Goal: Transaction & Acquisition: Book appointment/travel/reservation

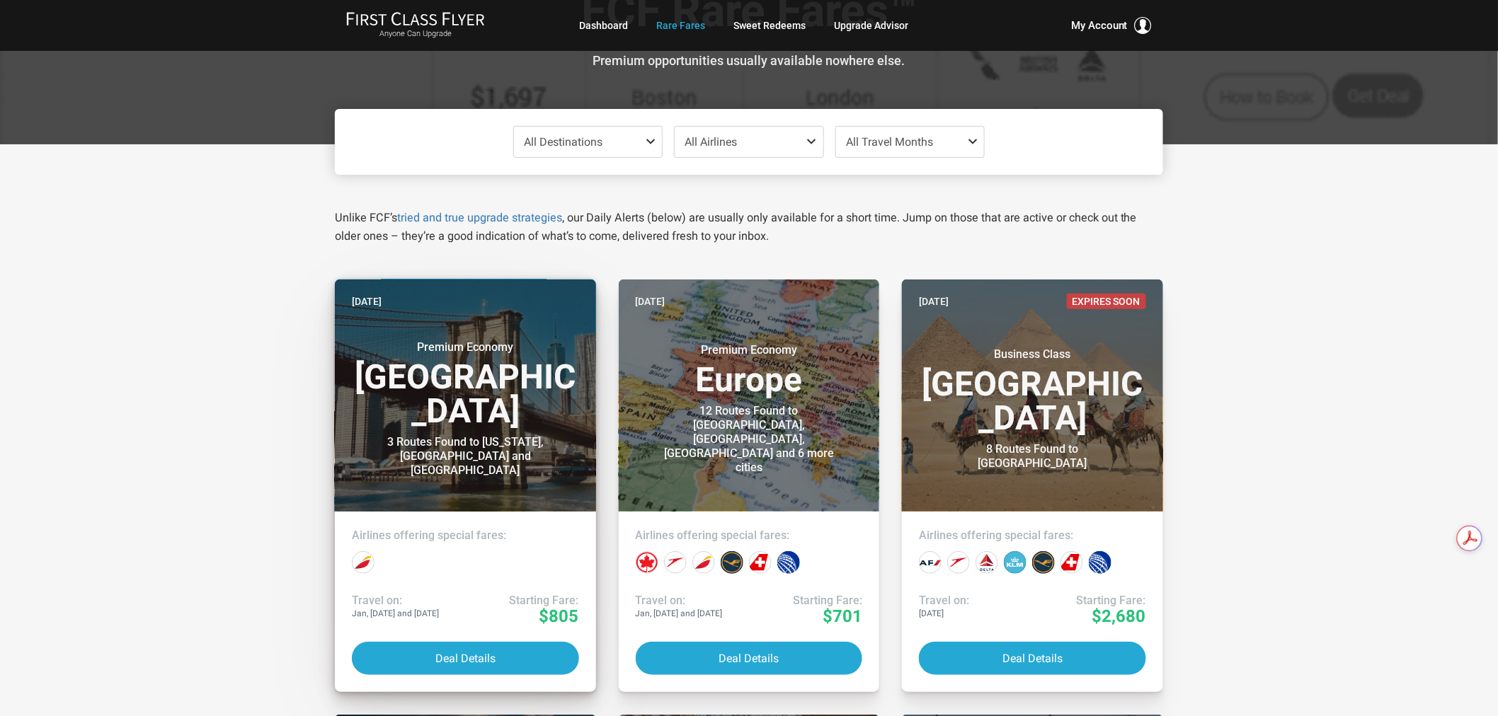
scroll to position [157, 0]
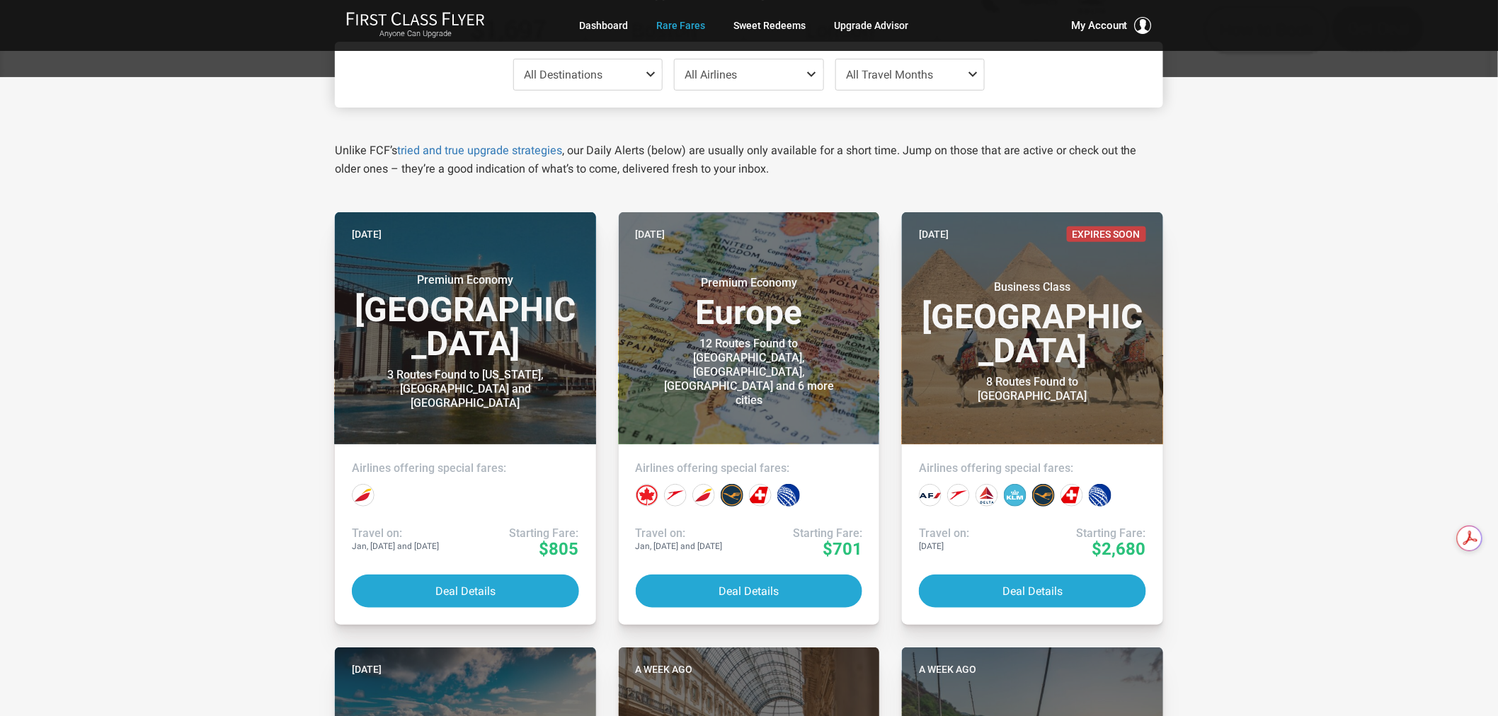
click at [910, 79] on span "All Travel Months" at bounding box center [889, 74] width 87 height 13
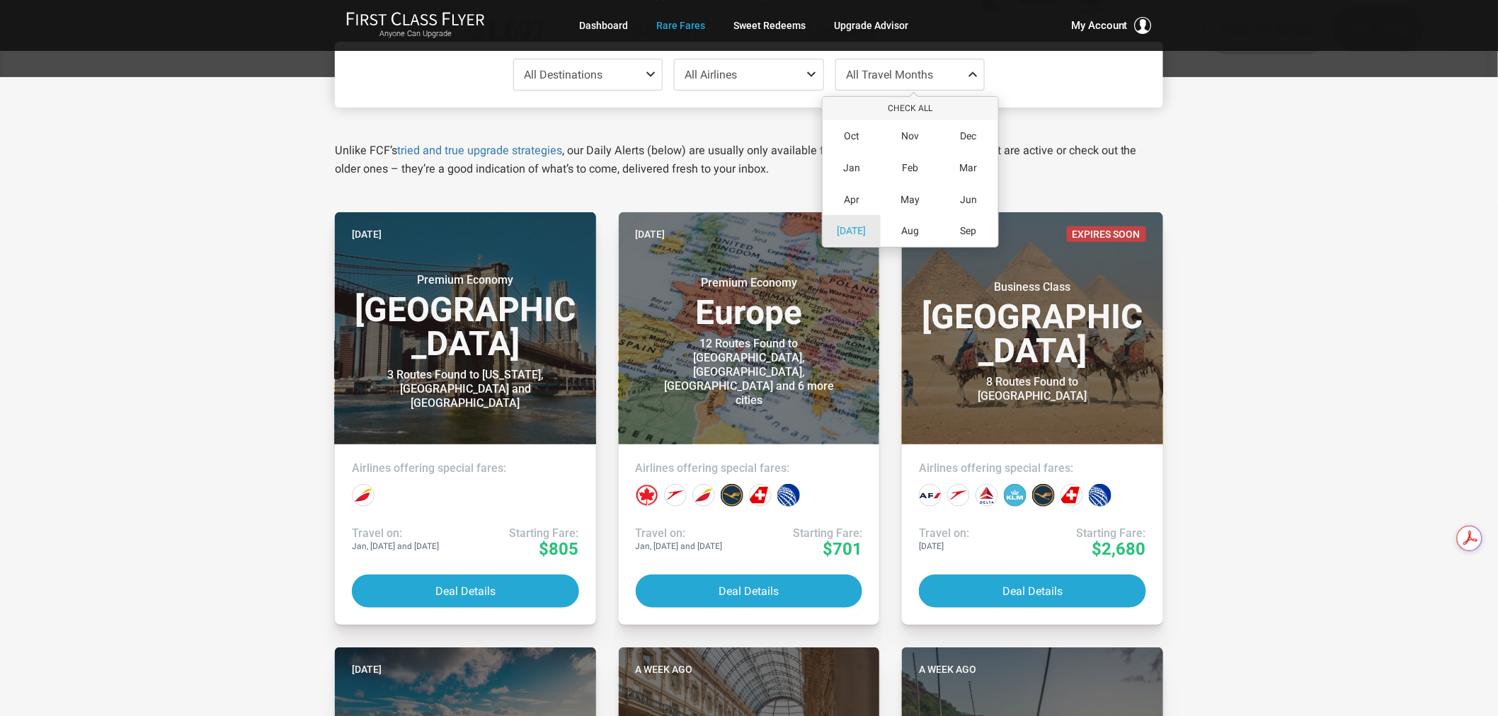
click at [848, 234] on span "[DATE]" at bounding box center [851, 231] width 29 height 12
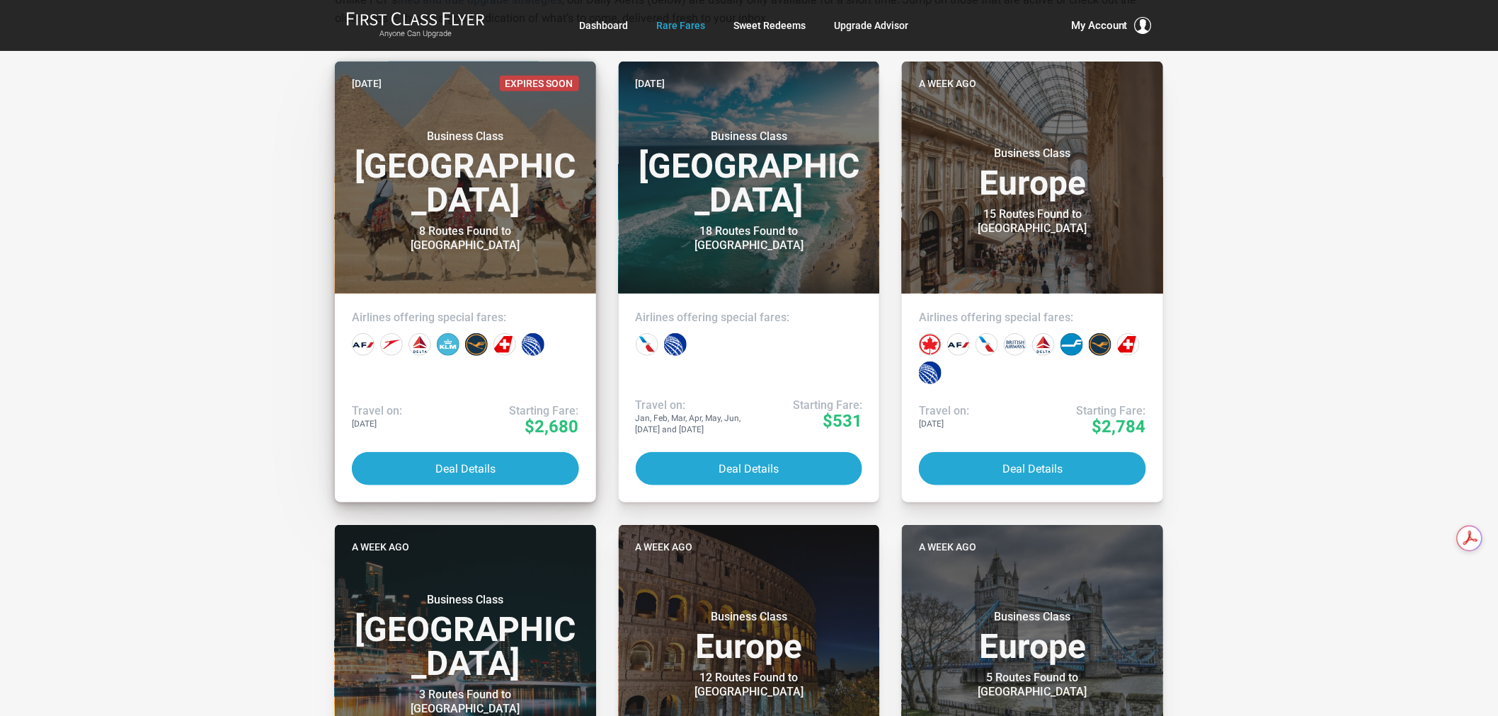
scroll to position [0, 0]
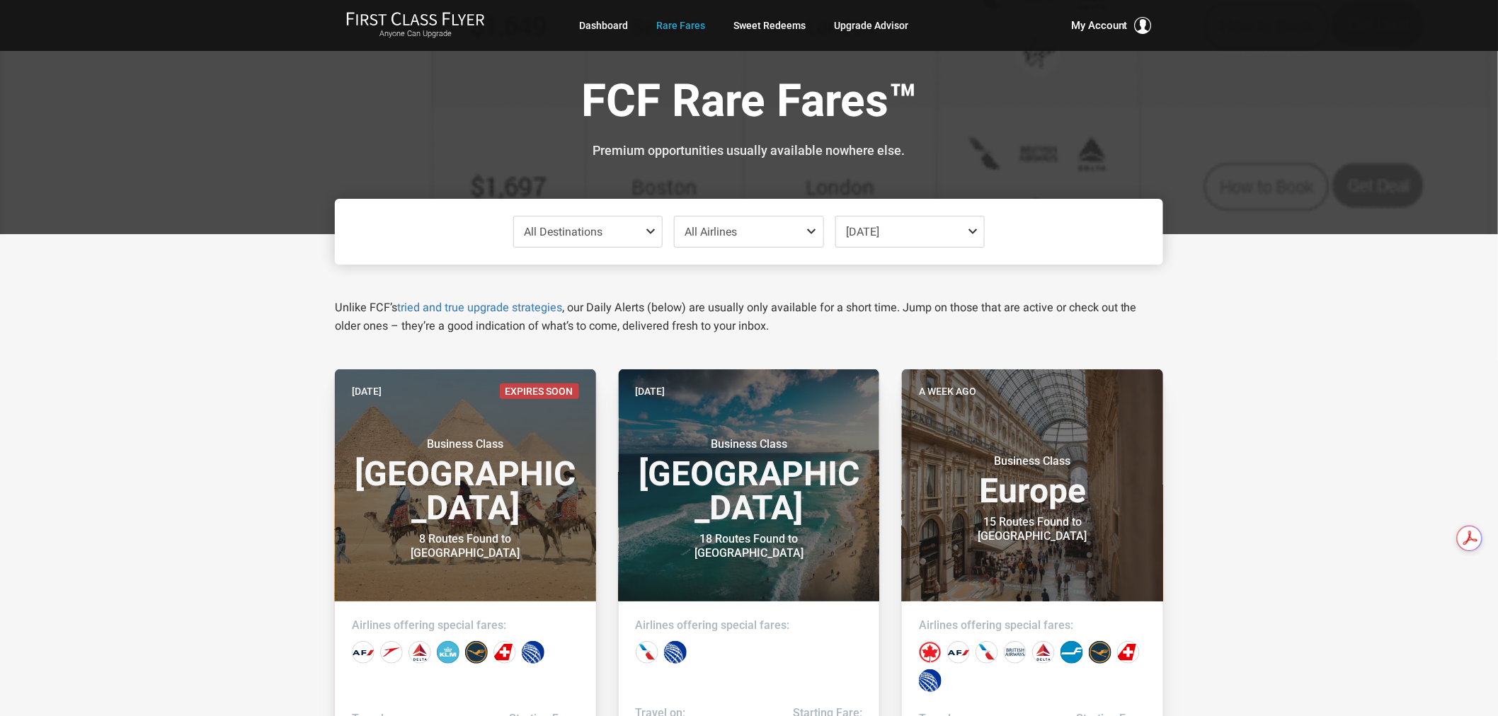
click at [619, 229] on span "All Destinations" at bounding box center [588, 232] width 149 height 30
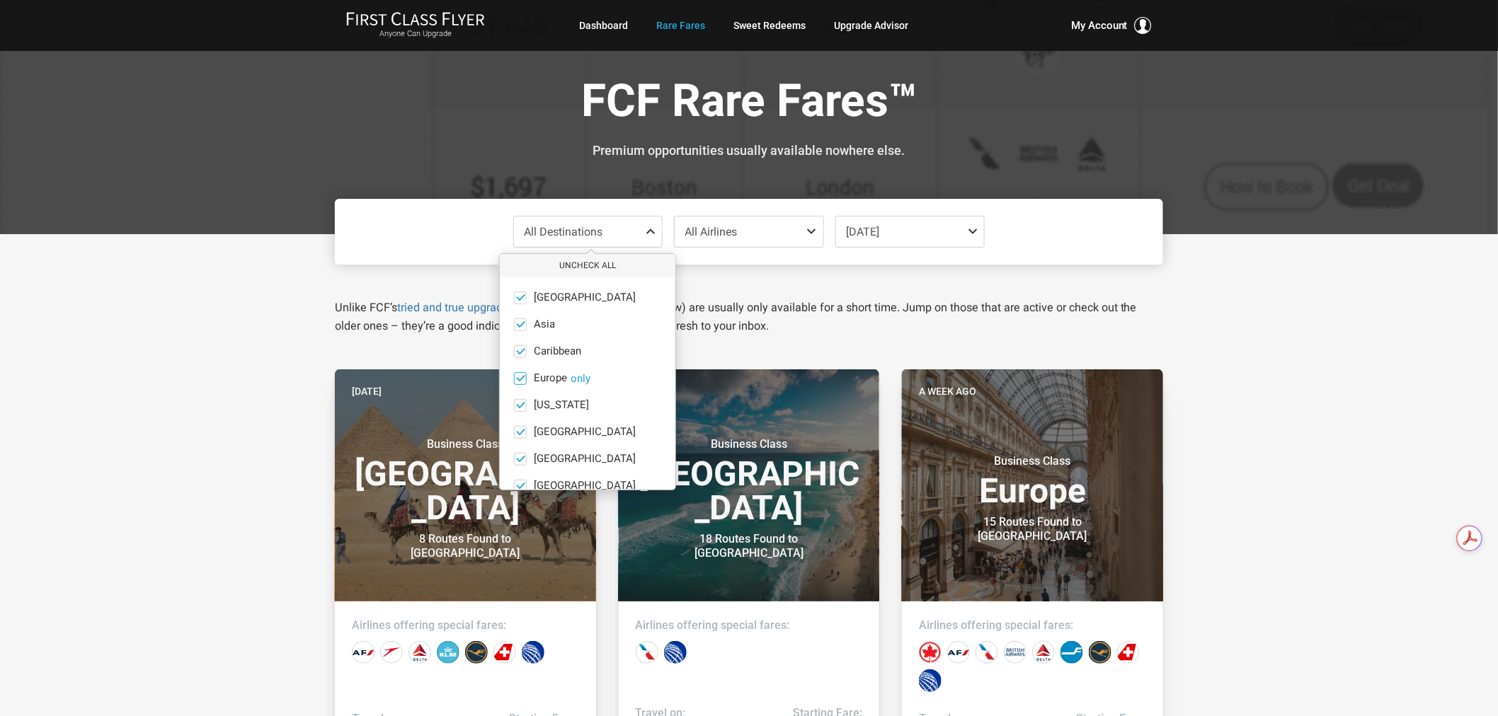
click at [578, 379] on button "only" at bounding box center [581, 378] width 20 height 13
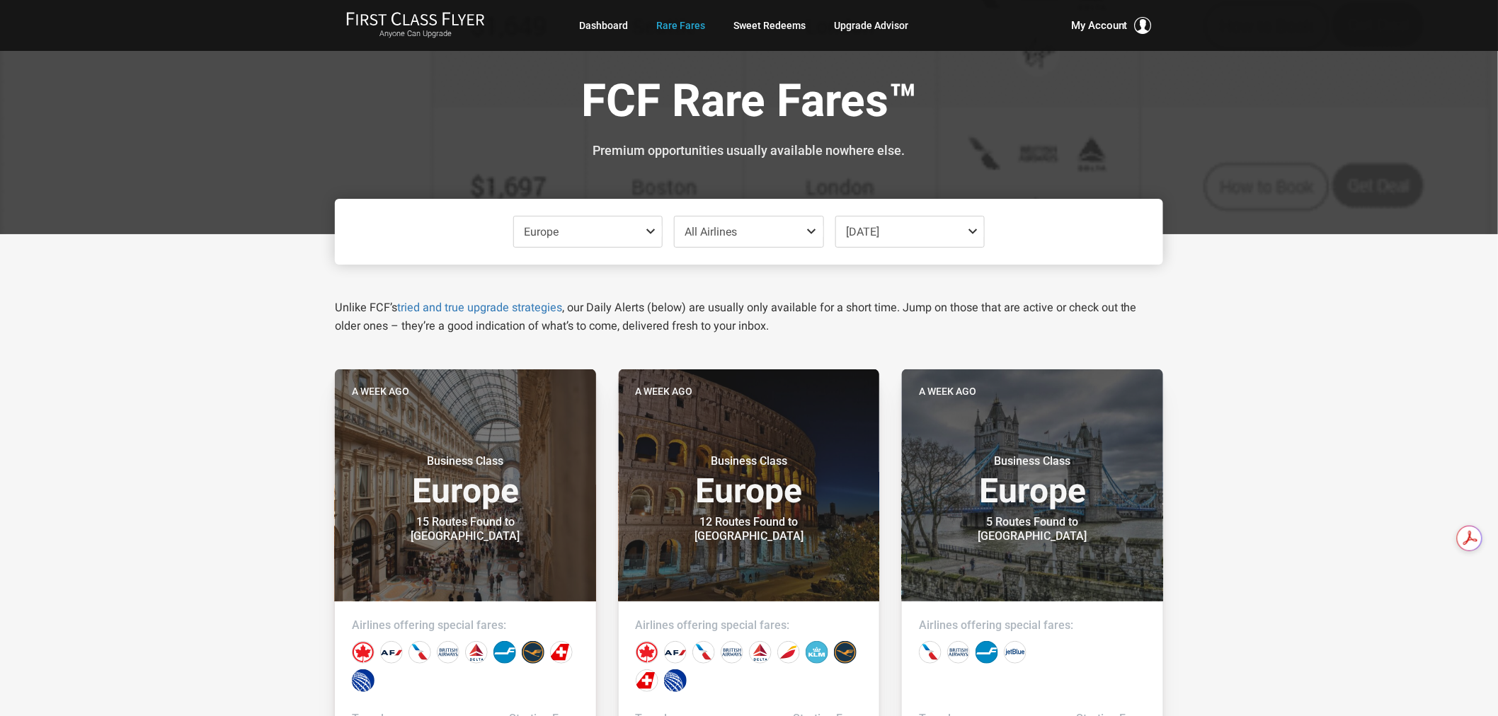
click at [961, 237] on span "[DATE]" at bounding box center [910, 232] width 149 height 30
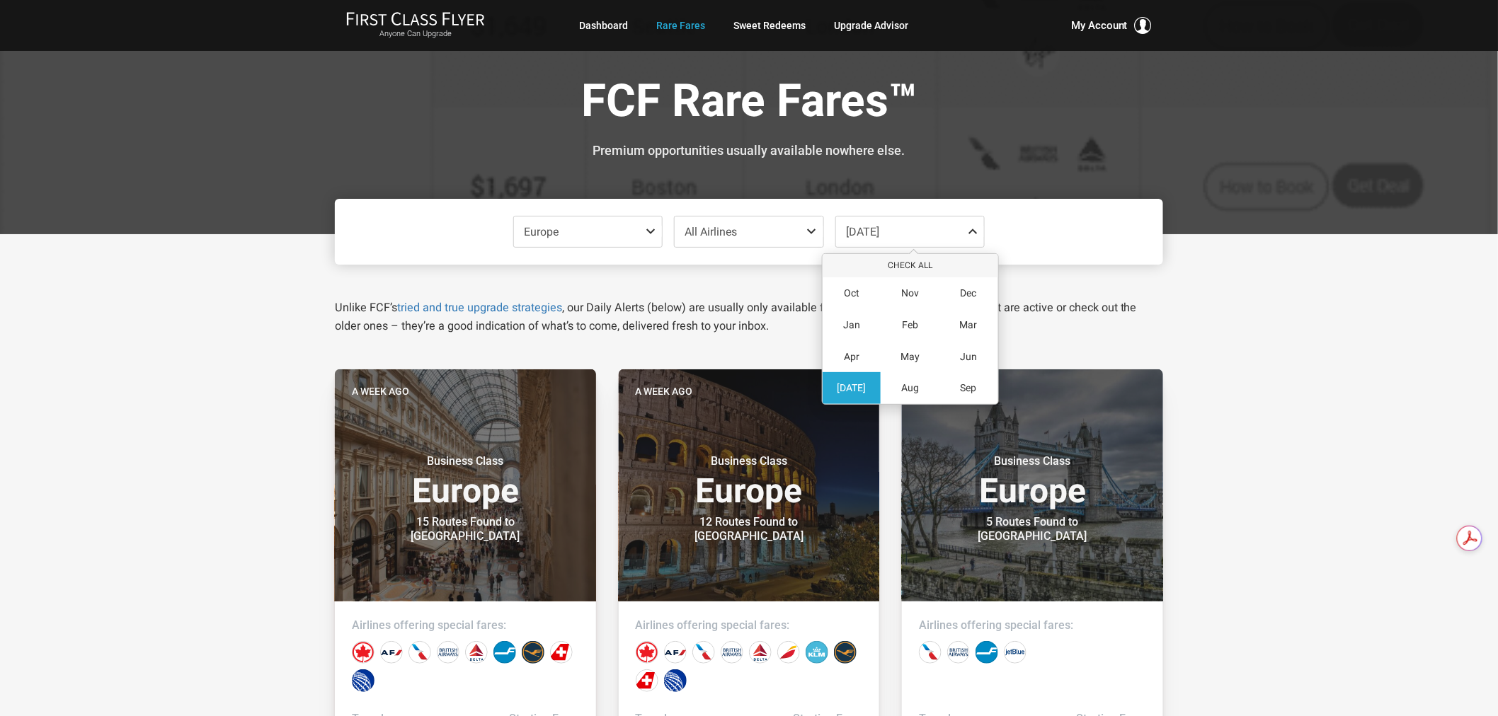
click at [850, 384] on span "[DATE]" at bounding box center [851, 388] width 29 height 12
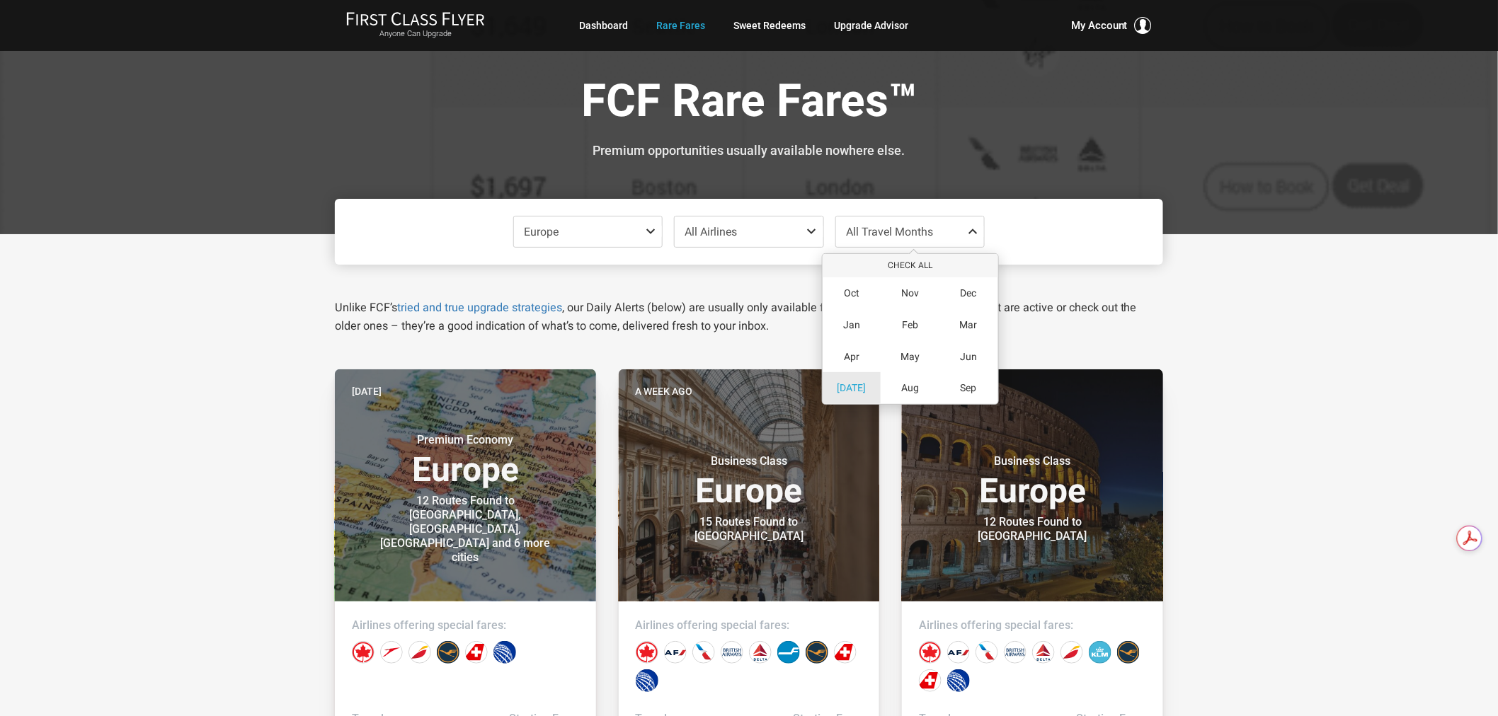
click at [855, 392] on span "[DATE]" at bounding box center [851, 388] width 29 height 12
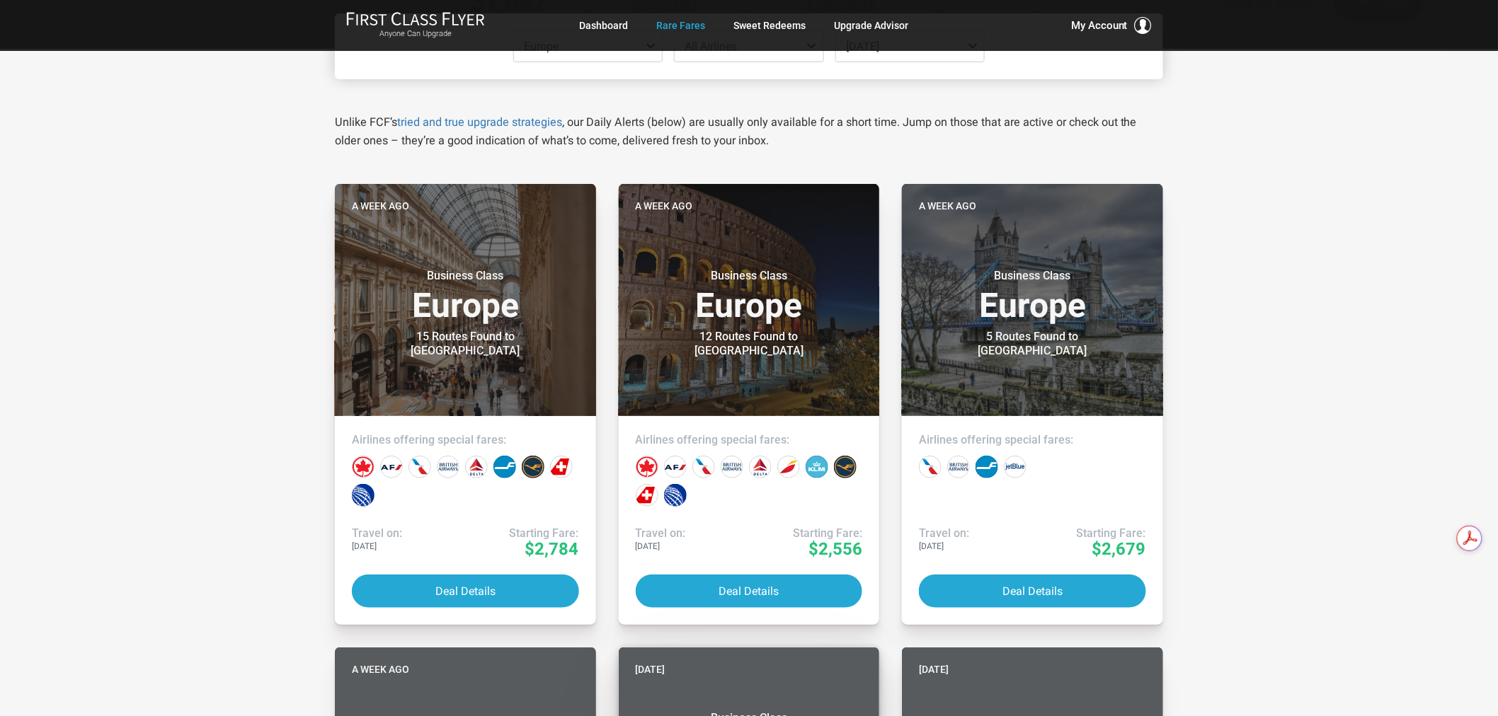
scroll to position [708, 0]
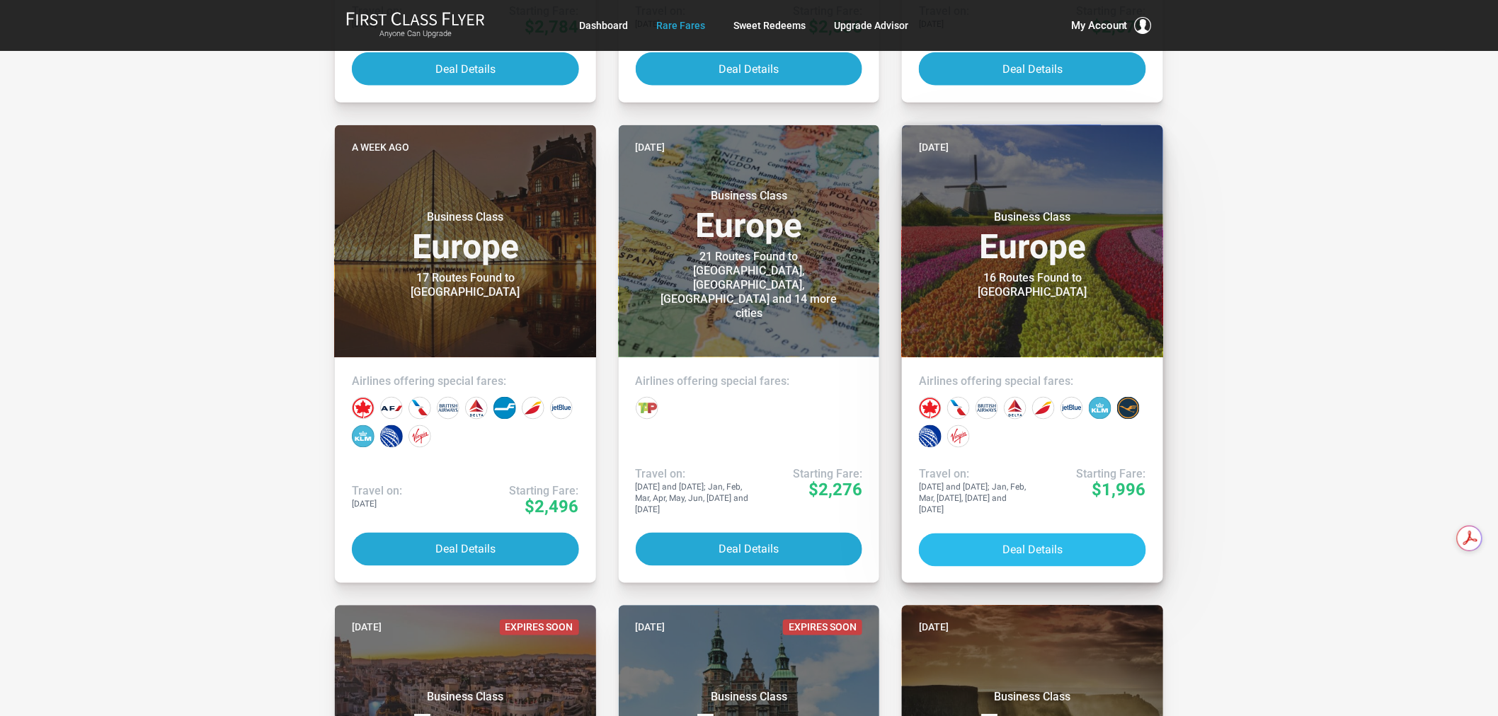
click at [1025, 539] on button "Deal Details" at bounding box center [1032, 550] width 227 height 33
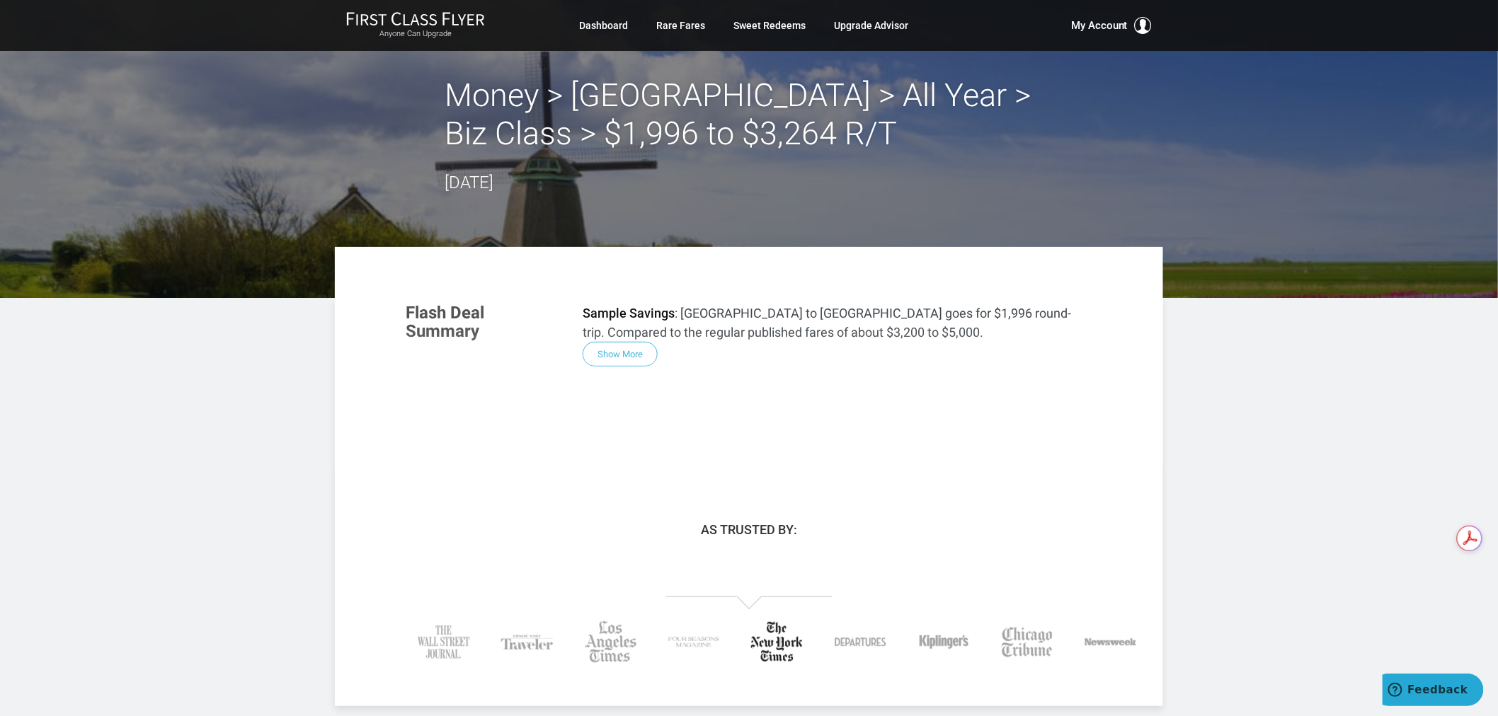
click at [632, 135] on h2 "Money > Amsterdam > All Year > Biz Class > $1,996 to $3,264 R/T" at bounding box center [749, 114] width 609 height 76
click at [493, 177] on time "September 22, 2025" at bounding box center [469, 183] width 49 height 20
click at [684, 25] on link "Rare Fares" at bounding box center [680, 25] width 49 height 25
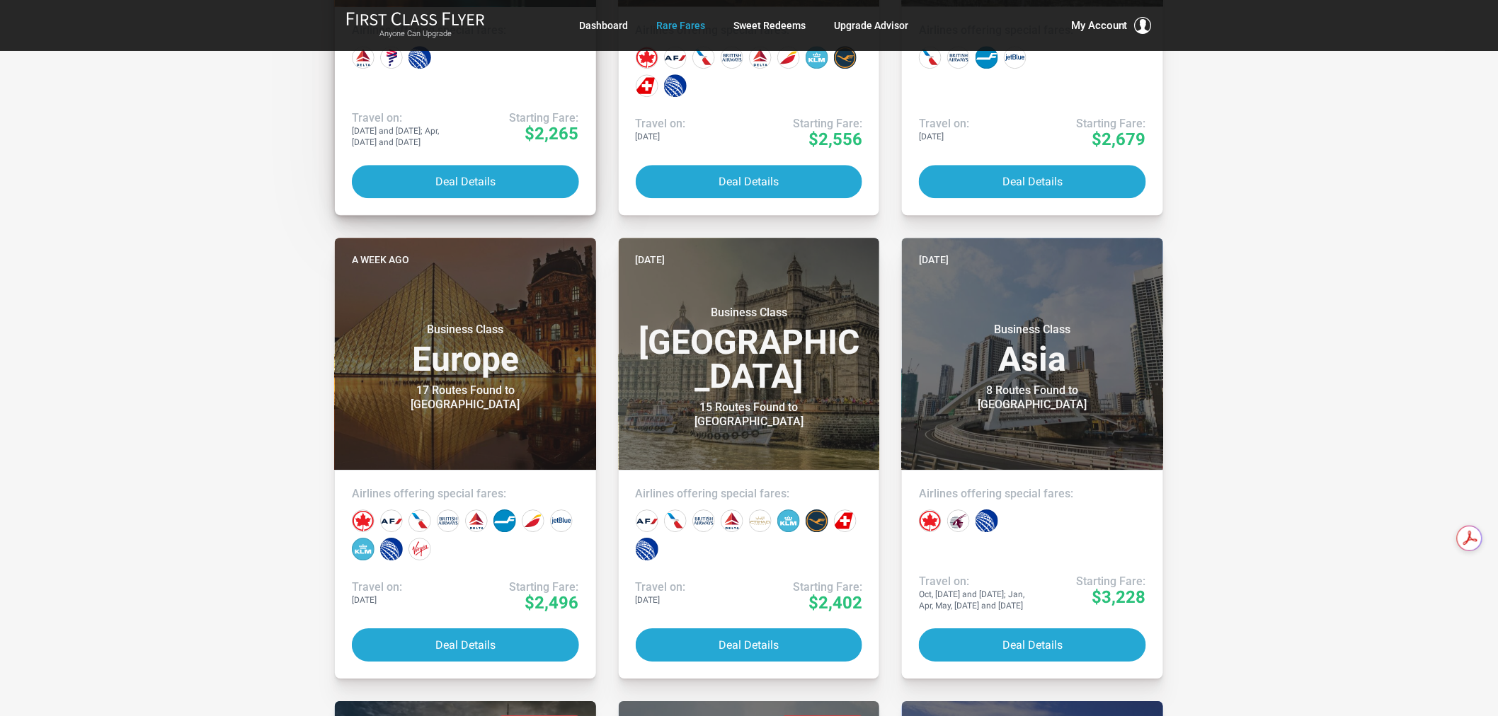
scroll to position [1573, 0]
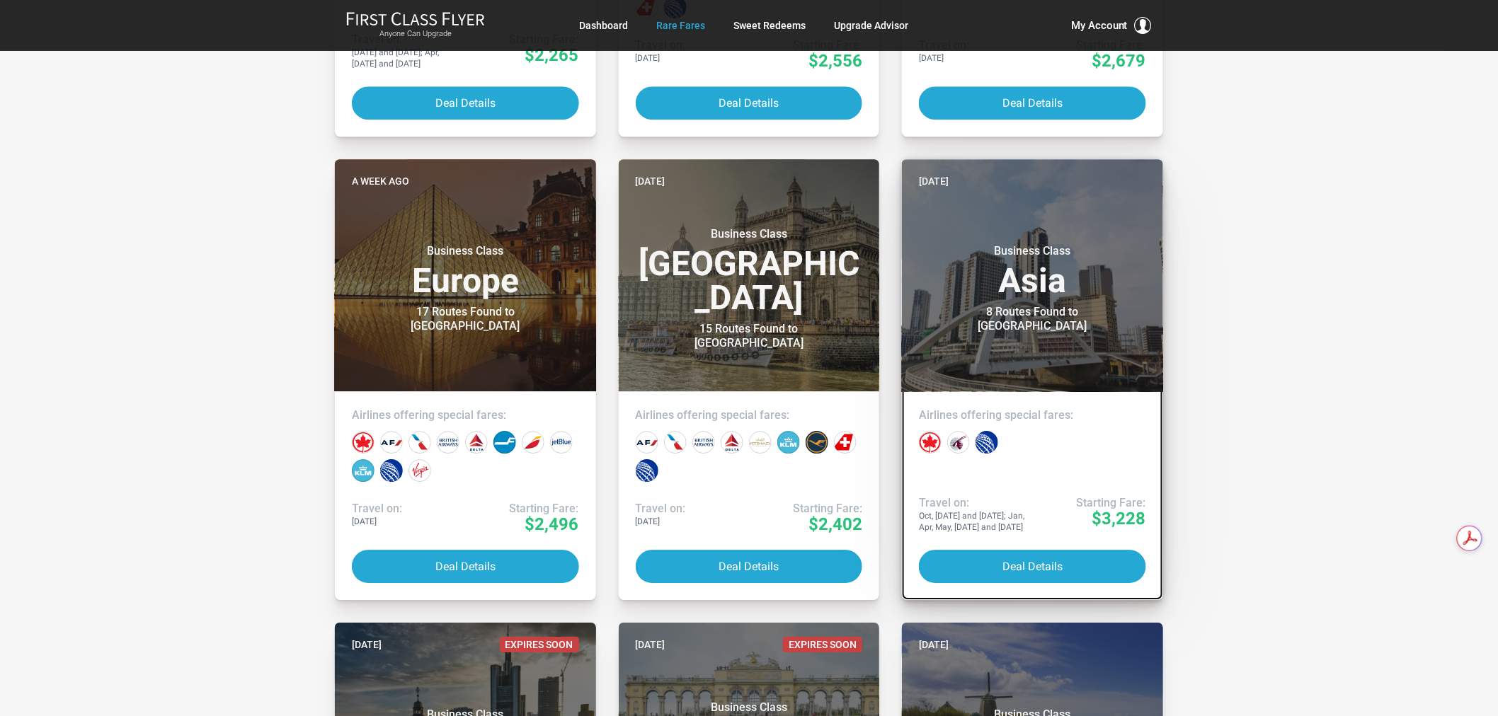
click at [1056, 343] on header "2 weeks ago Business Class Asia 8 Routes Found to Manila" at bounding box center [1032, 275] width 261 height 232
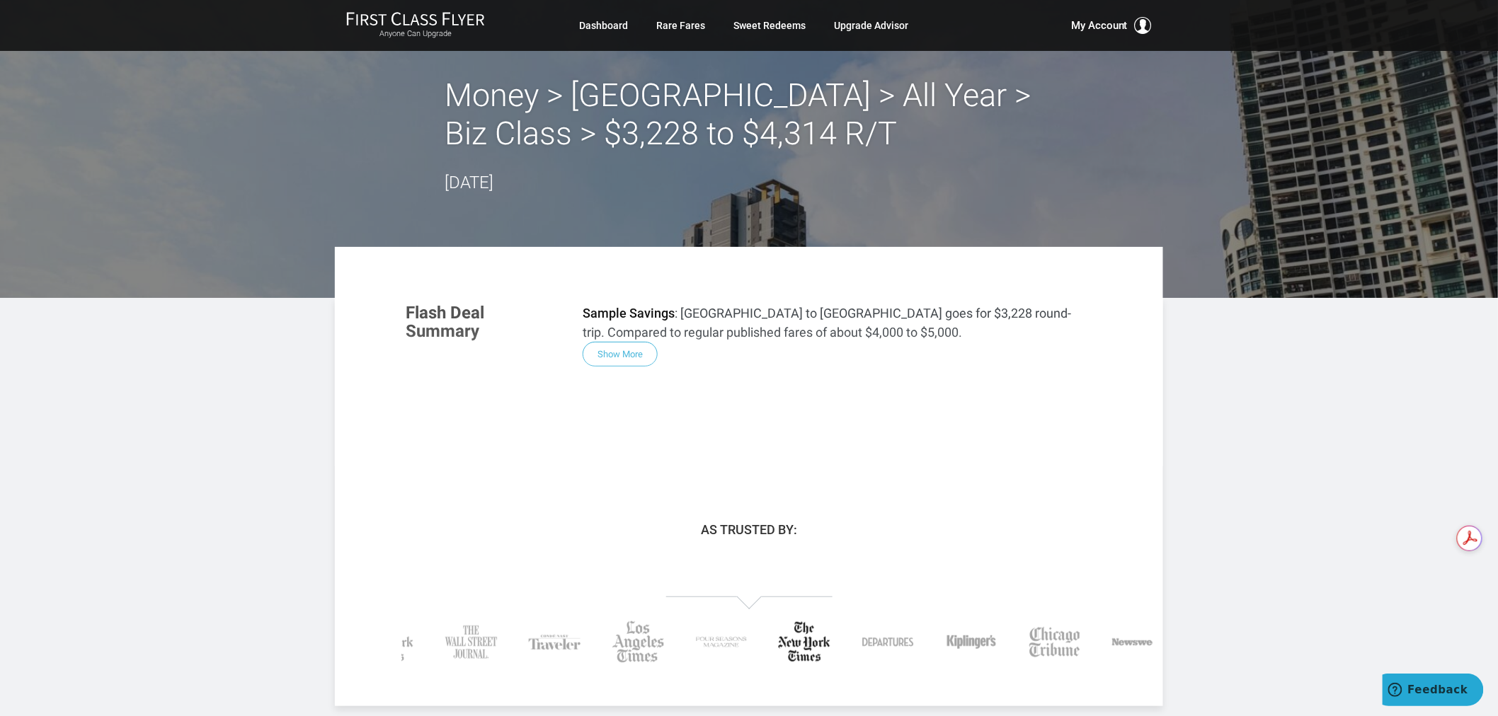
click at [726, 407] on div "Flash Deal Summary Sample Savings : Las Vegas to Manila goes for $3,228 round-t…" at bounding box center [749, 378] width 715 height 177
click at [727, 445] on div "Flash Deal Summary Sample Savings : Las Vegas to Manila goes for $3,228 round-t…" at bounding box center [749, 378] width 715 height 177
click at [719, 469] on div "Flash Deal Summary Sample Savings : Las Vegas to Manila goes for $3,228 round-t…" at bounding box center [749, 502] width 828 height 409
click at [719, 485] on div "Flash Deal Summary Sample Savings : Las Vegas to Manila goes for $3,228 round-t…" at bounding box center [749, 502] width 828 height 409
click at [743, 519] on div "Flash Deal Summary Sample Savings : Las Vegas to Manila goes for $3,228 round-t…" at bounding box center [749, 502] width 828 height 409
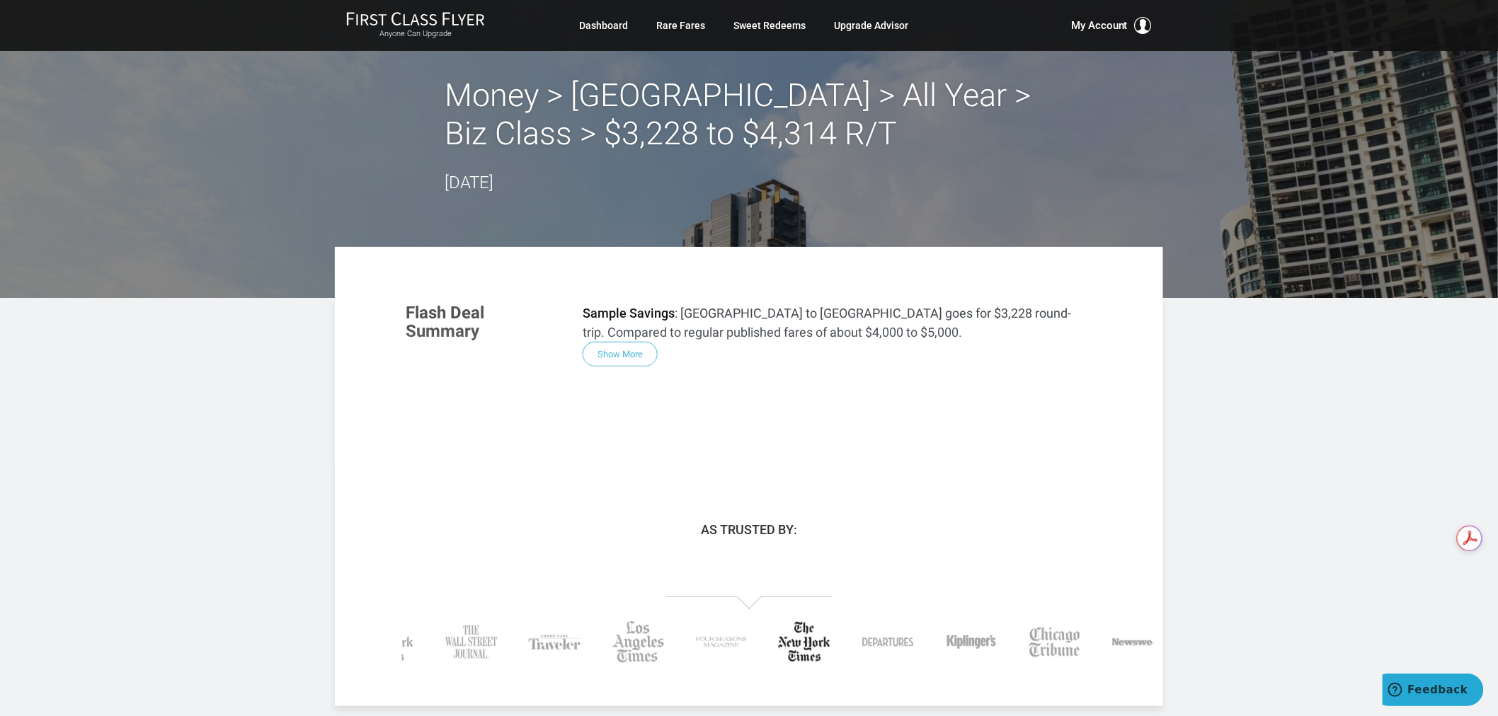
click at [751, 523] on h3 "As Trusted By:" at bounding box center [749, 530] width 828 height 14
click at [859, 541] on footer "As Trusted By:" at bounding box center [749, 615] width 828 height 184
